Goal: Information Seeking & Learning: Learn about a topic

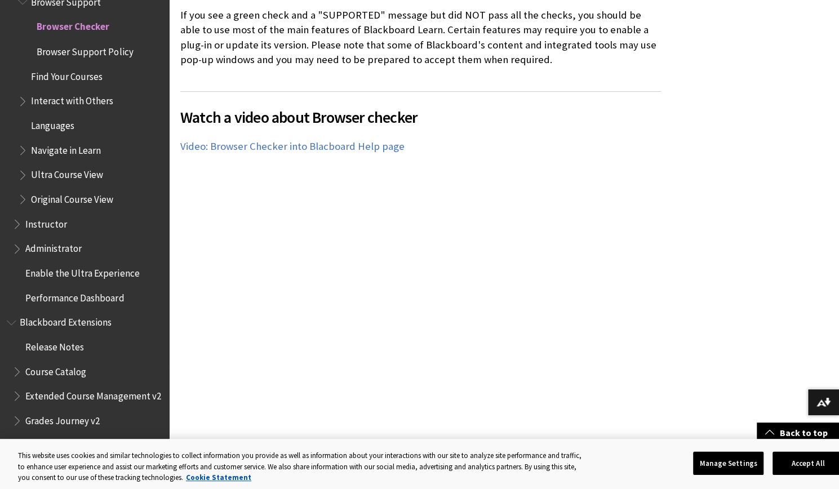
scroll to position [686, 0]
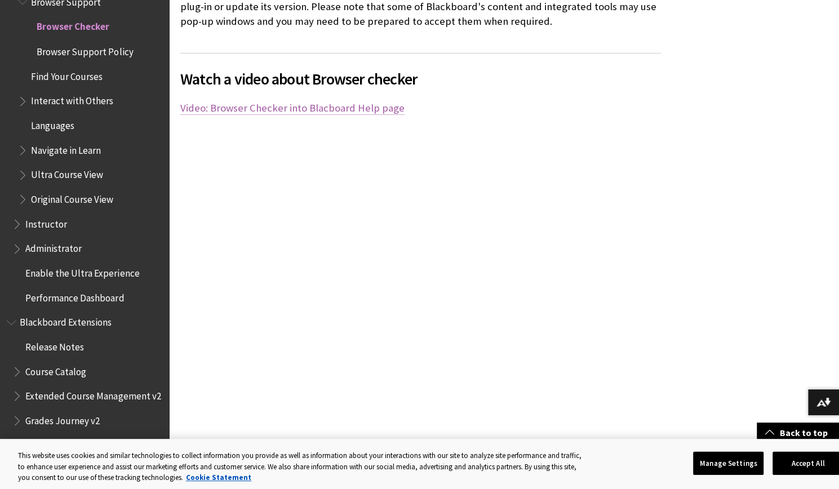
click at [247, 101] on link "Video: Browser Checker into Blacboard Help page" at bounding box center [292, 108] width 224 height 14
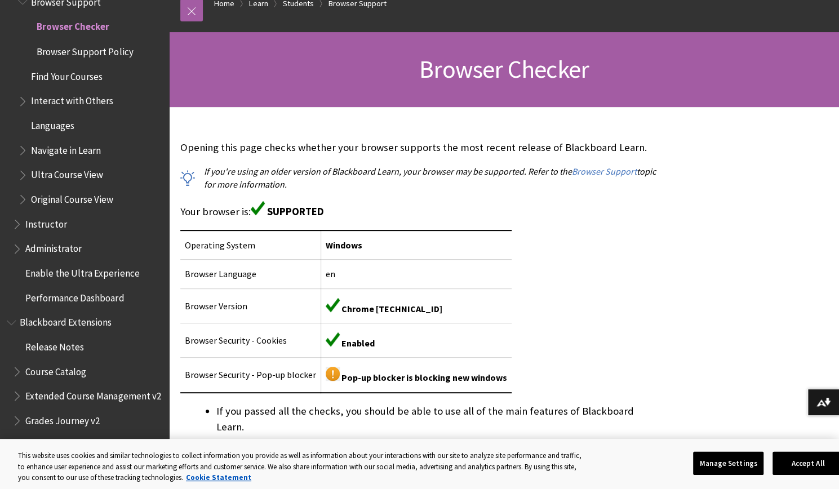
scroll to position [130, 0]
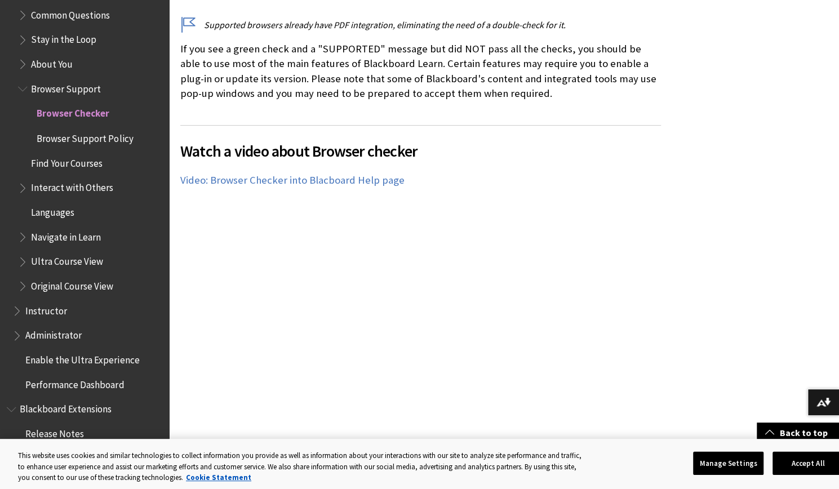
scroll to position [1111, 0]
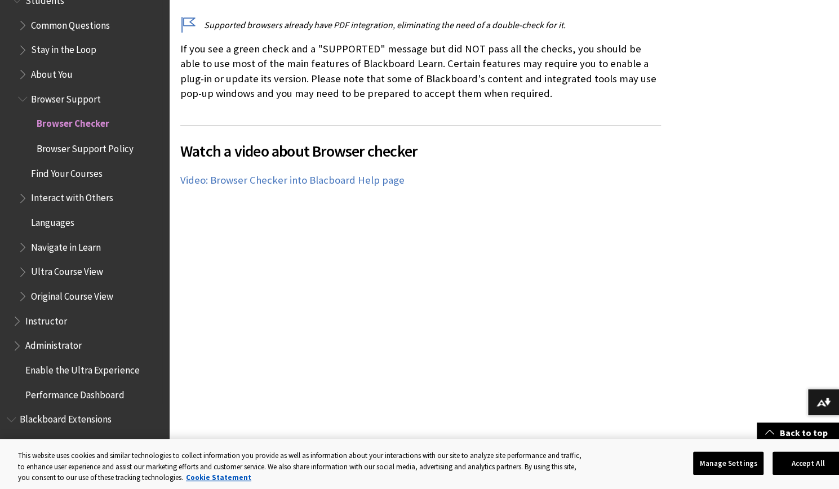
click at [74, 96] on span "Browser Support" at bounding box center [66, 97] width 70 height 15
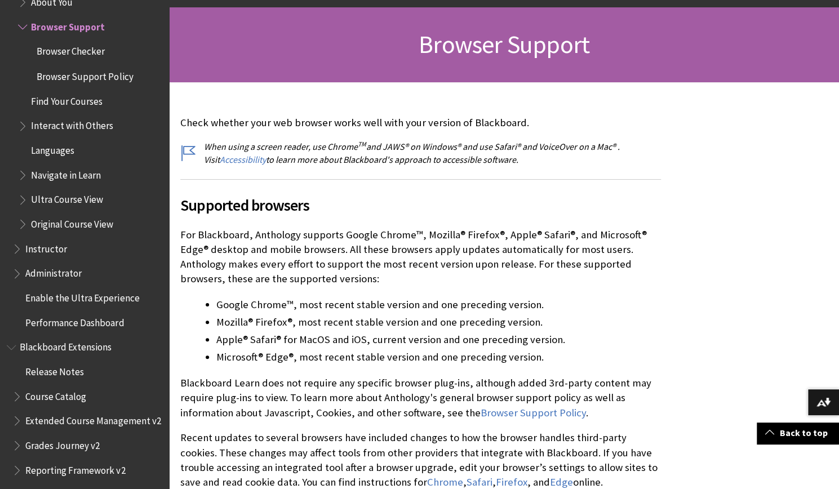
scroll to position [154, 0]
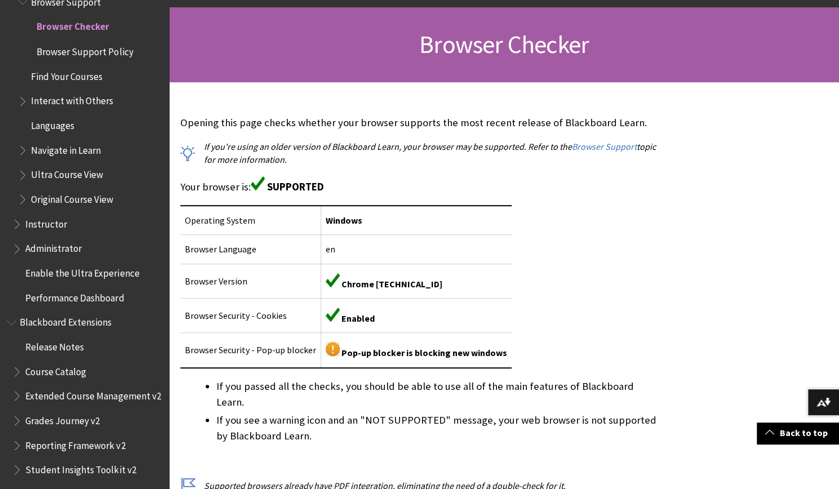
scroll to position [154, 0]
